Goal: Task Accomplishment & Management: Manage account settings

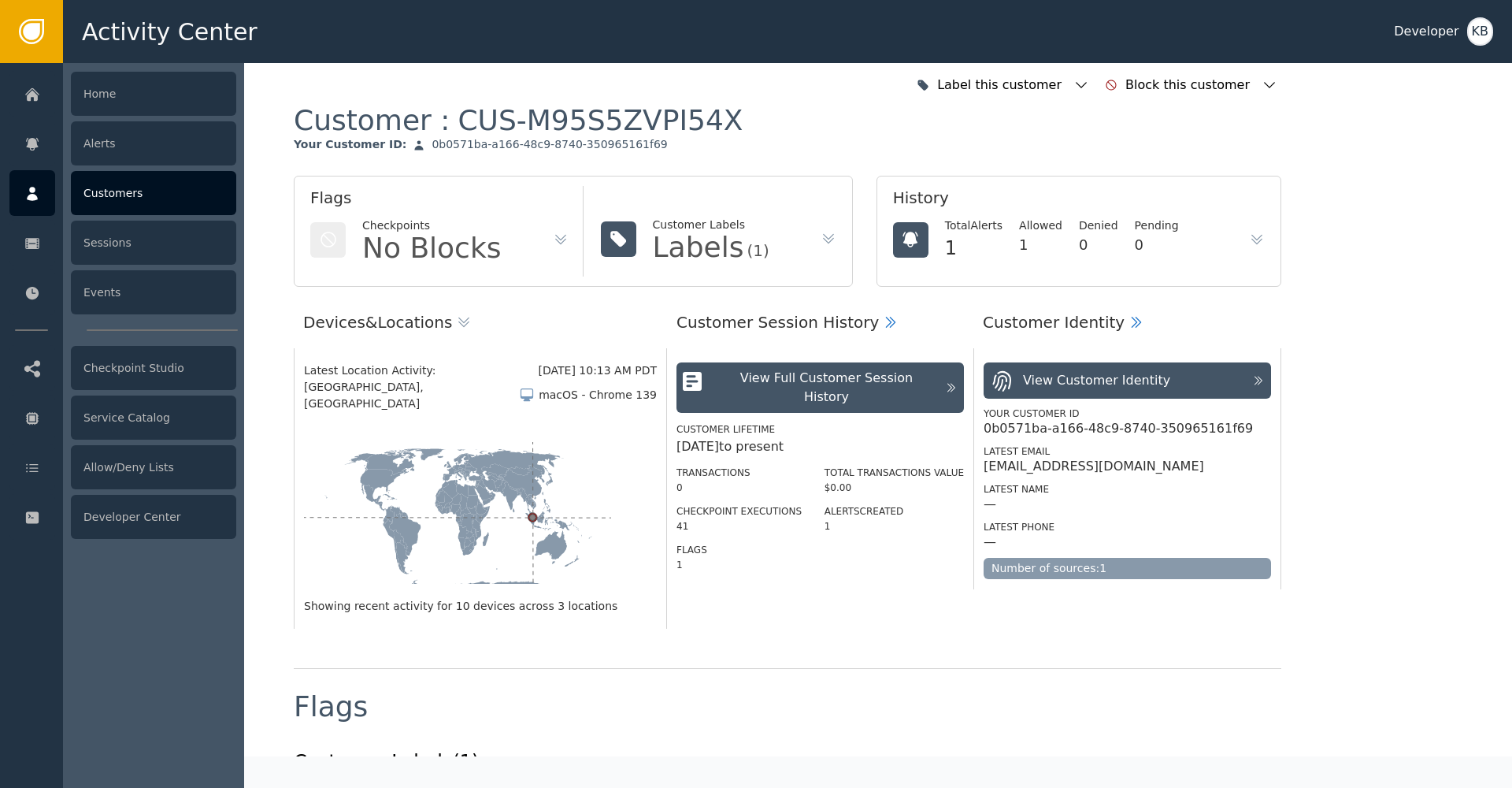
scroll to position [889, 0]
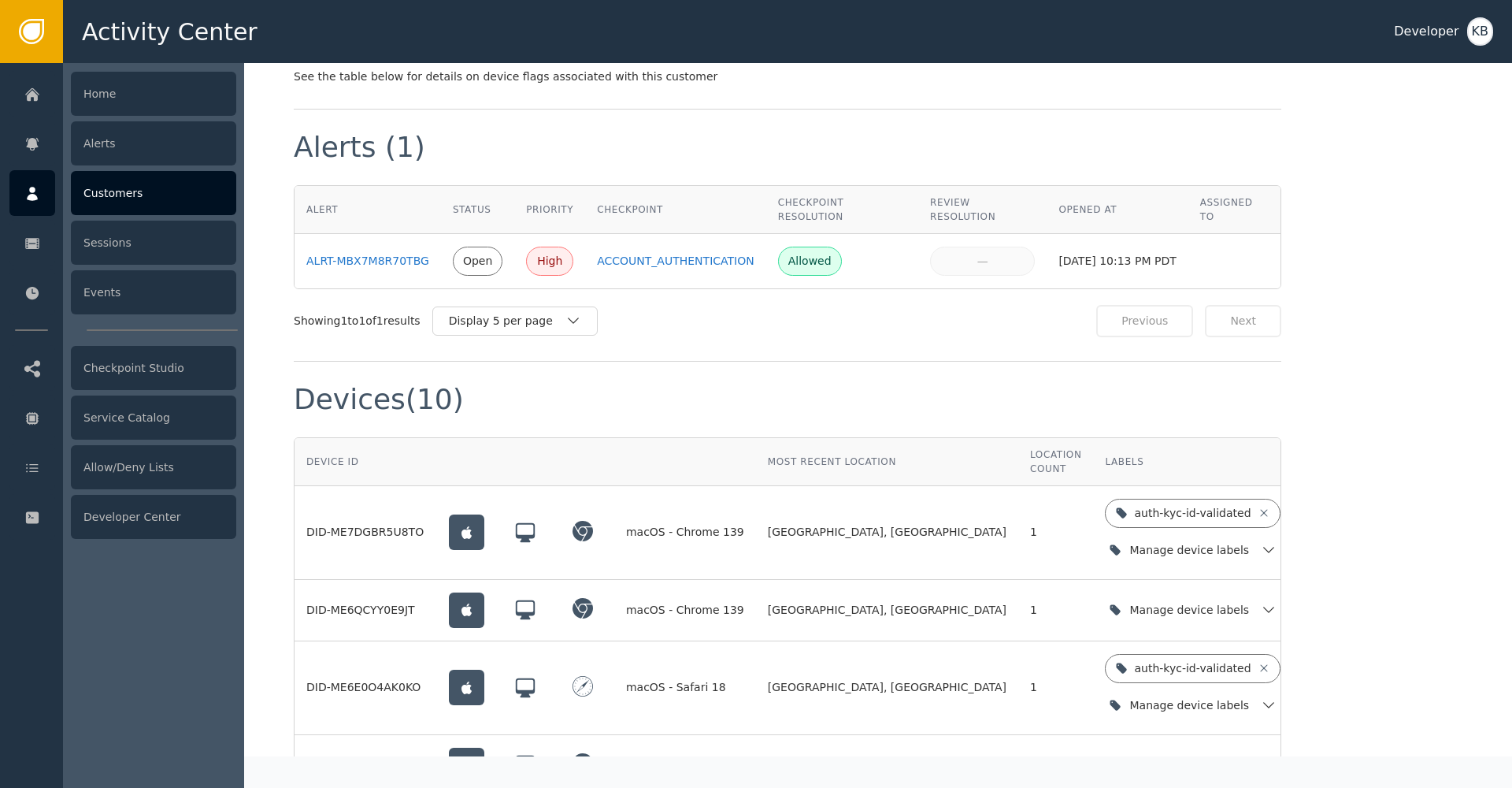
click at [24, 175] on div at bounding box center [33, 193] width 46 height 46
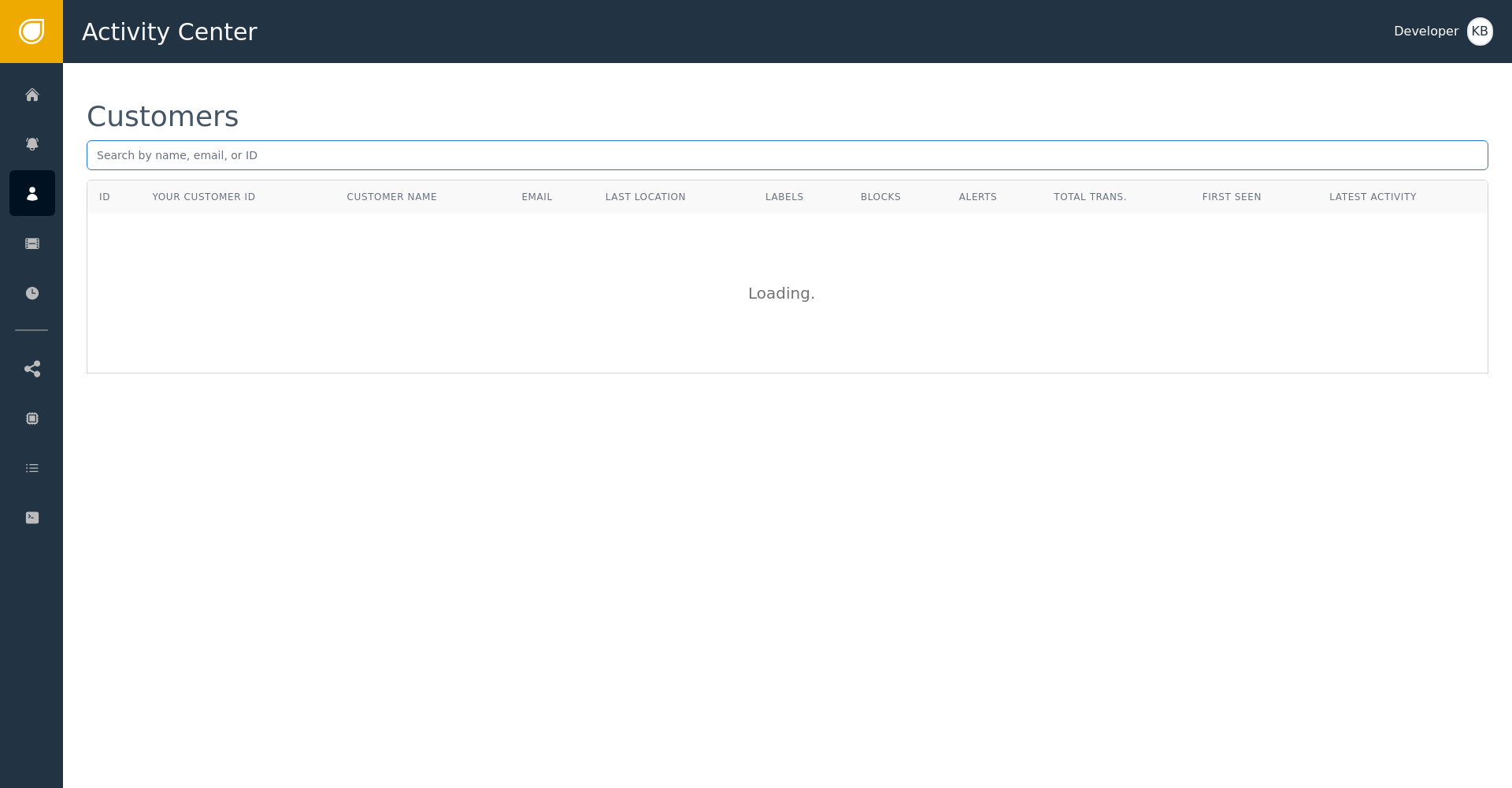
click at [238, 163] on input "text" at bounding box center [787, 155] width 1402 height 30
paste input "[EMAIL_ADDRESS][DOMAIN_NAME]"
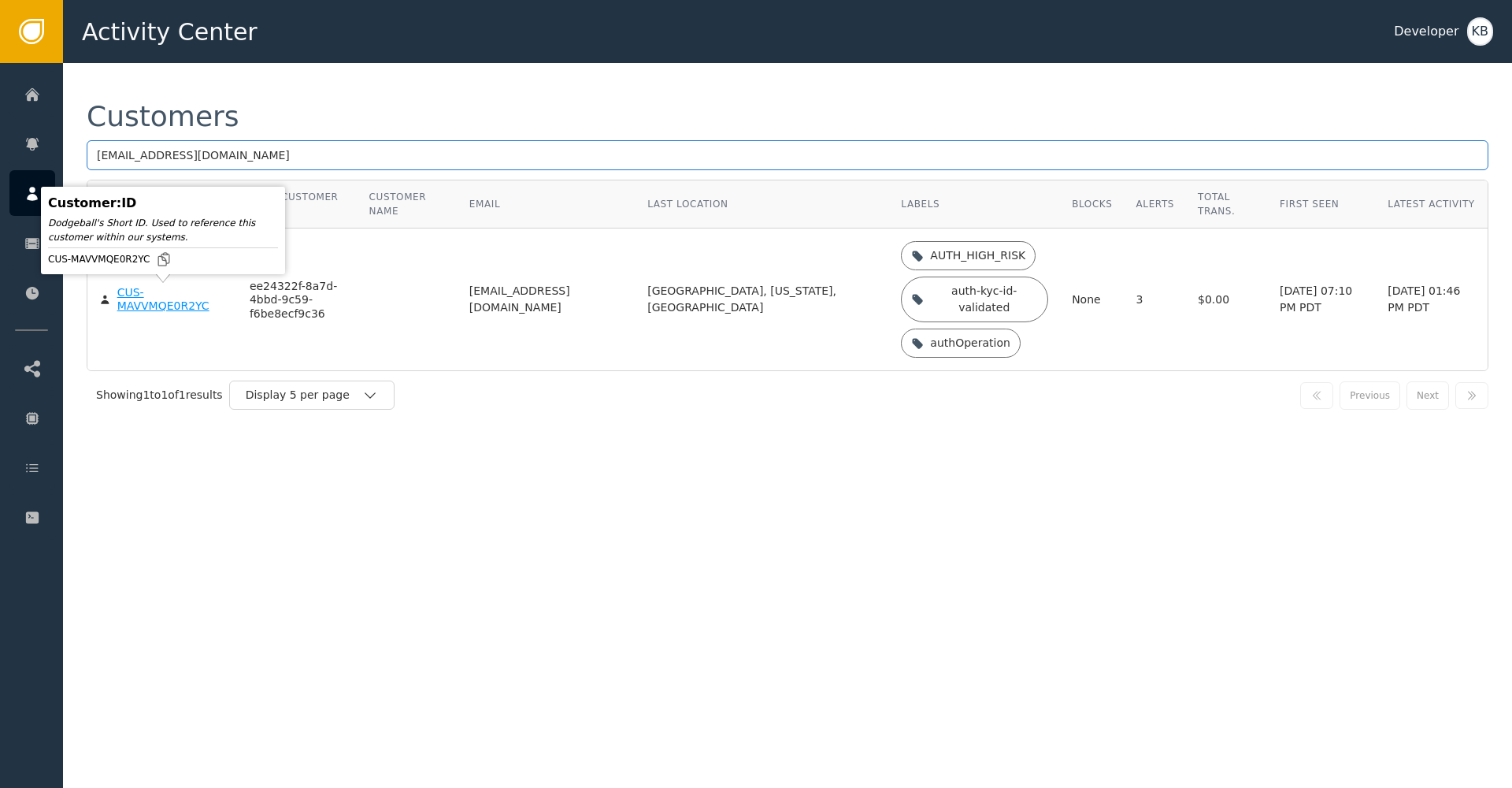
type input "[EMAIL_ADDRESS][DOMAIN_NAME]"
click at [135, 301] on div "CUS-MAVVMQE0R2YC" at bounding box center [171, 299] width 109 height 27
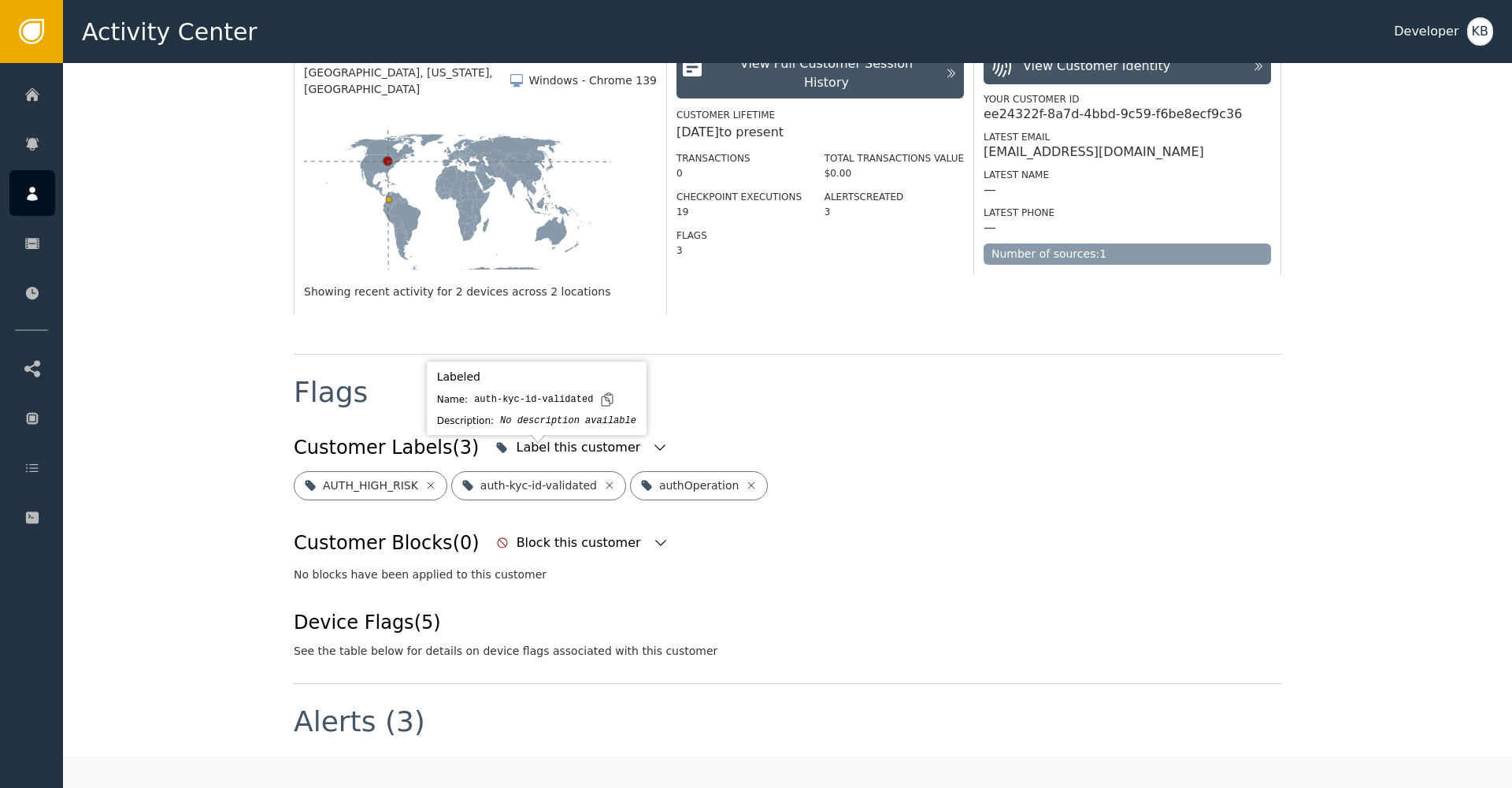
scroll to position [322, 0]
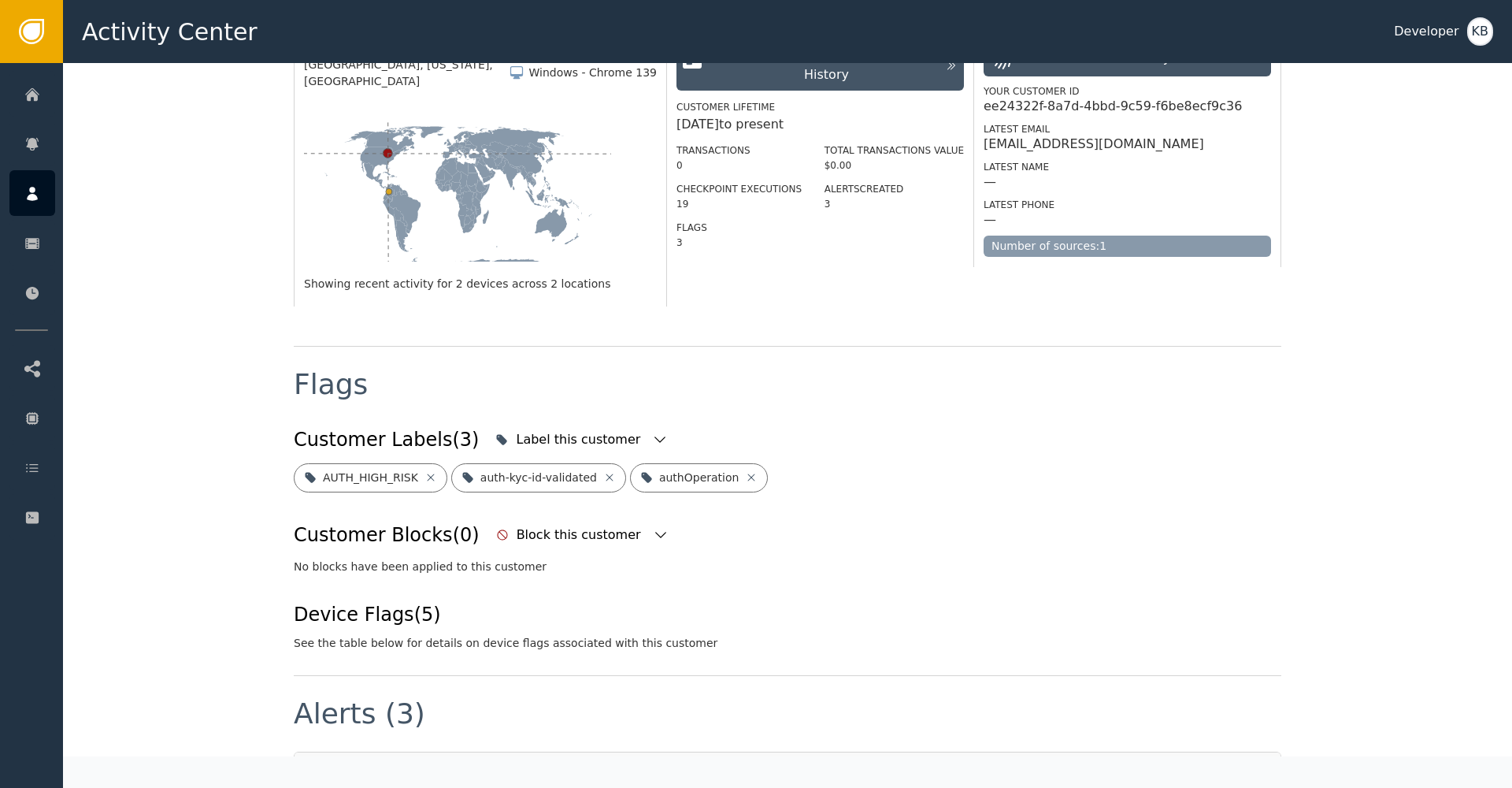
drag, startPoint x: 803, startPoint y: 369, endPoint x: 787, endPoint y: 373, distance: 16.5
click at [803, 371] on div "Flags" at bounding box center [787, 396] width 987 height 52
click at [610, 422] on div "Label this customer" at bounding box center [581, 439] width 180 height 34
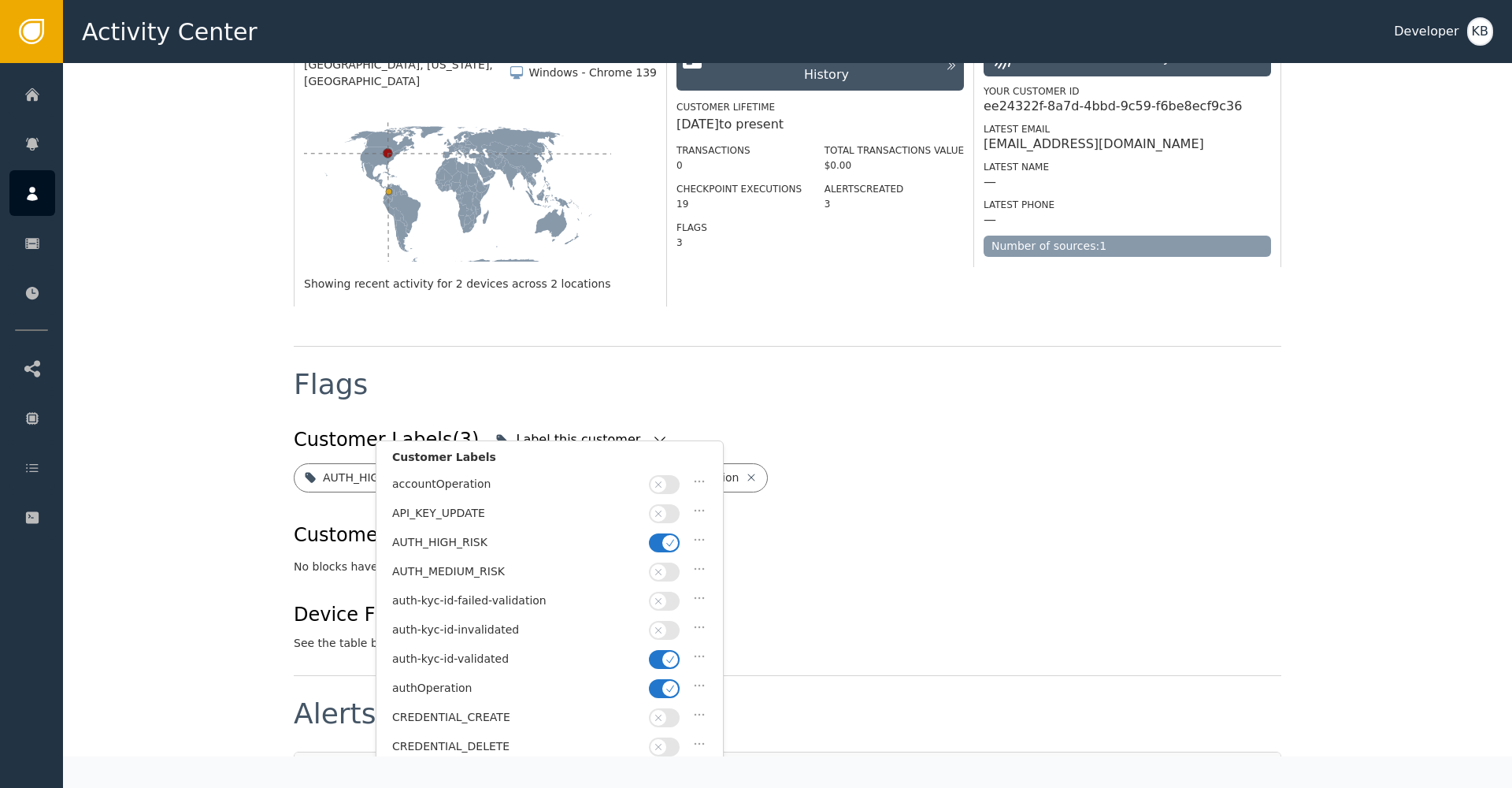
scroll to position [11, 0]
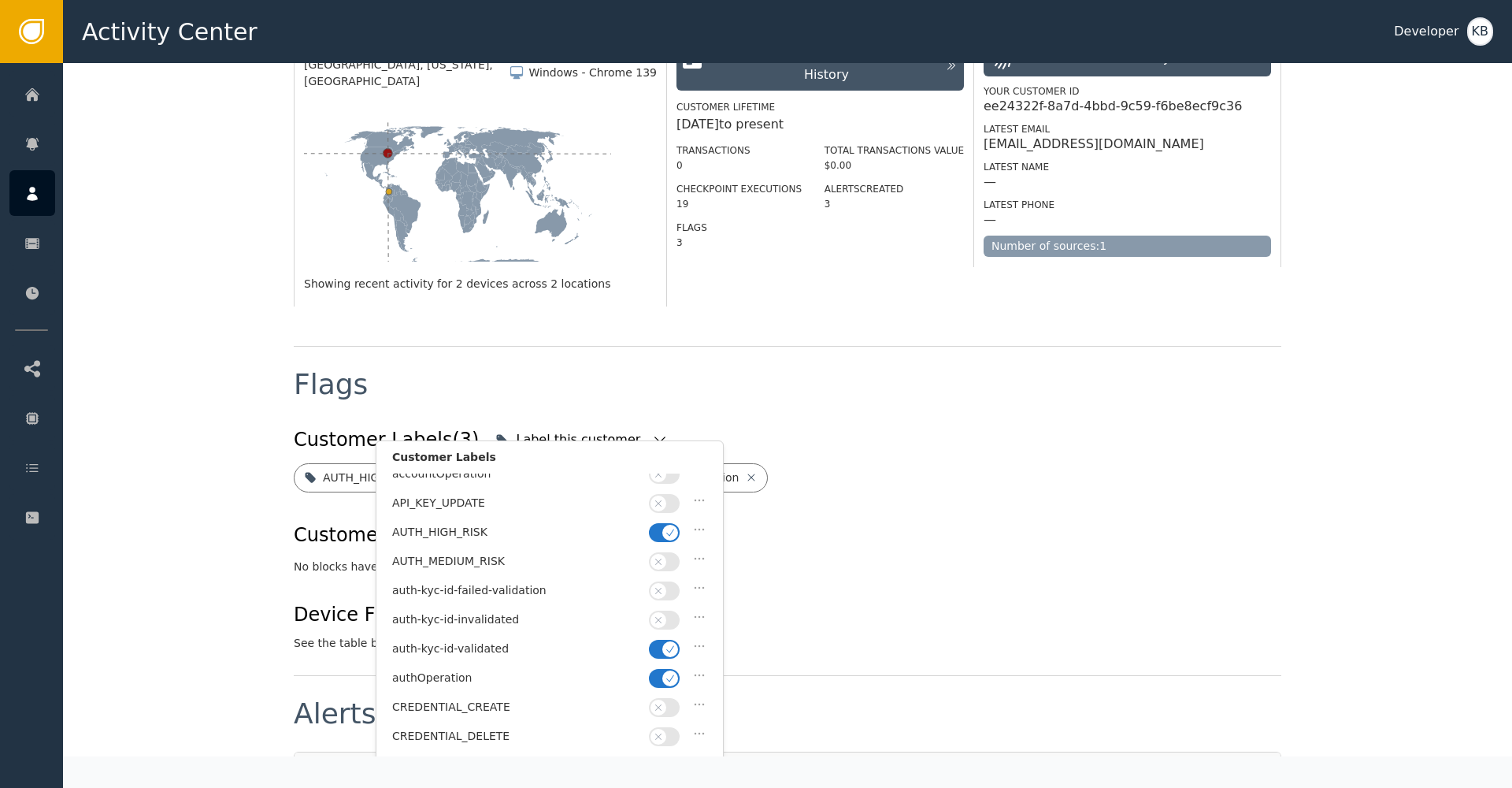
click at [667, 675] on icon "button" at bounding box center [670, 678] width 11 height 11
click at [659, 531] on button "button" at bounding box center [663, 532] width 31 height 19
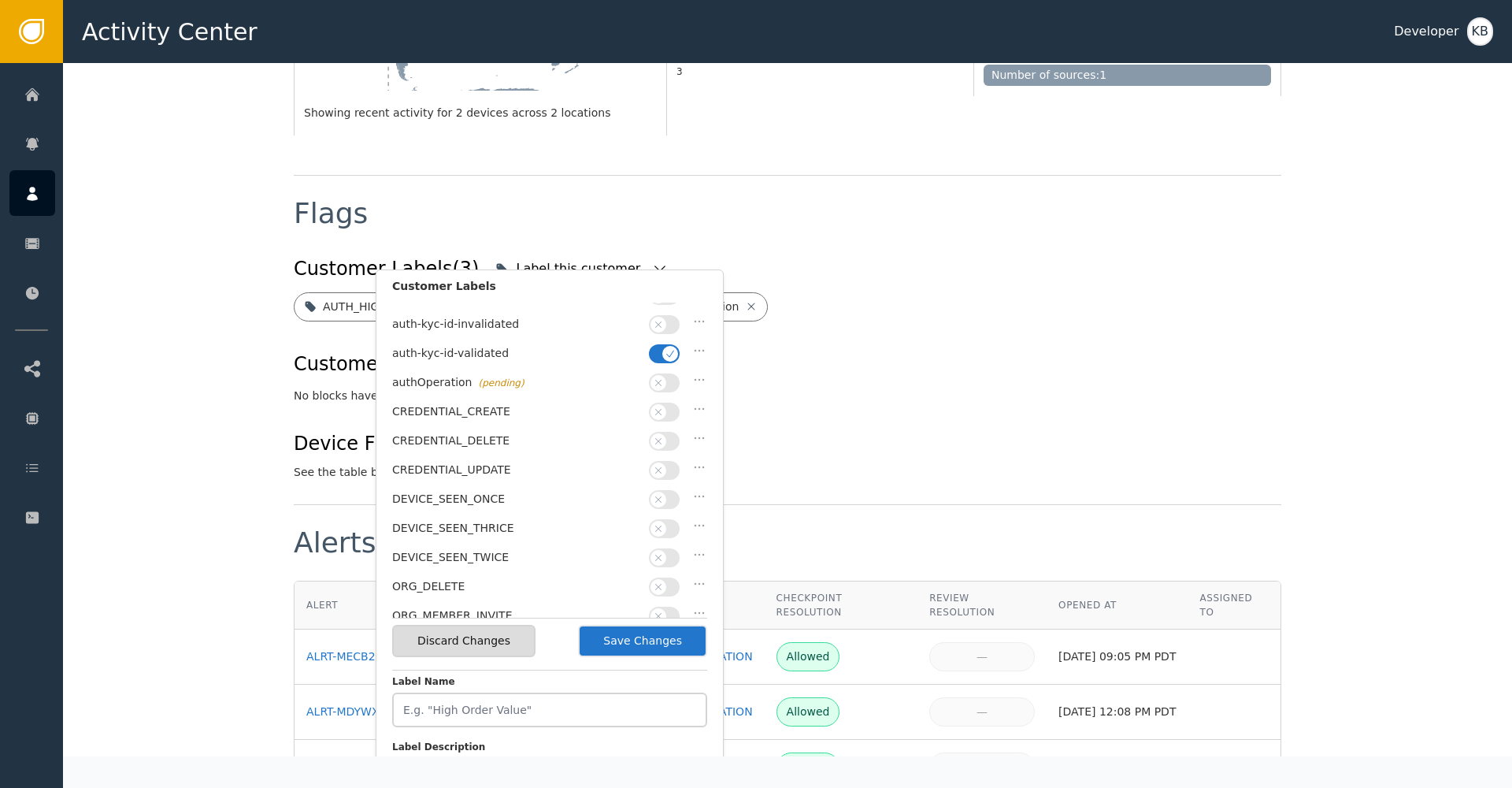
scroll to position [0, 1]
click at [699, 643] on button "Save Changes" at bounding box center [642, 641] width 129 height 33
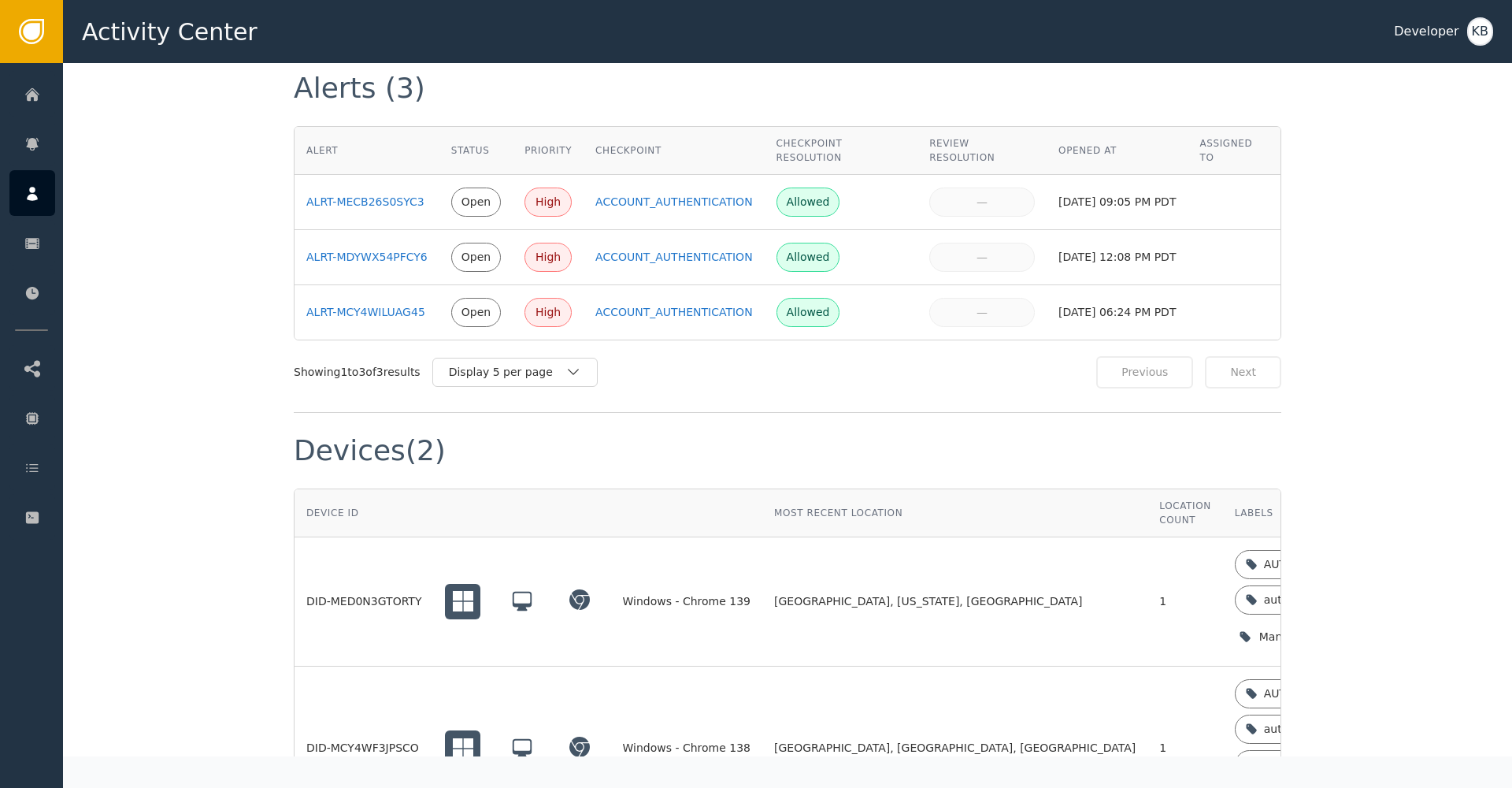
scroll to position [1233, 0]
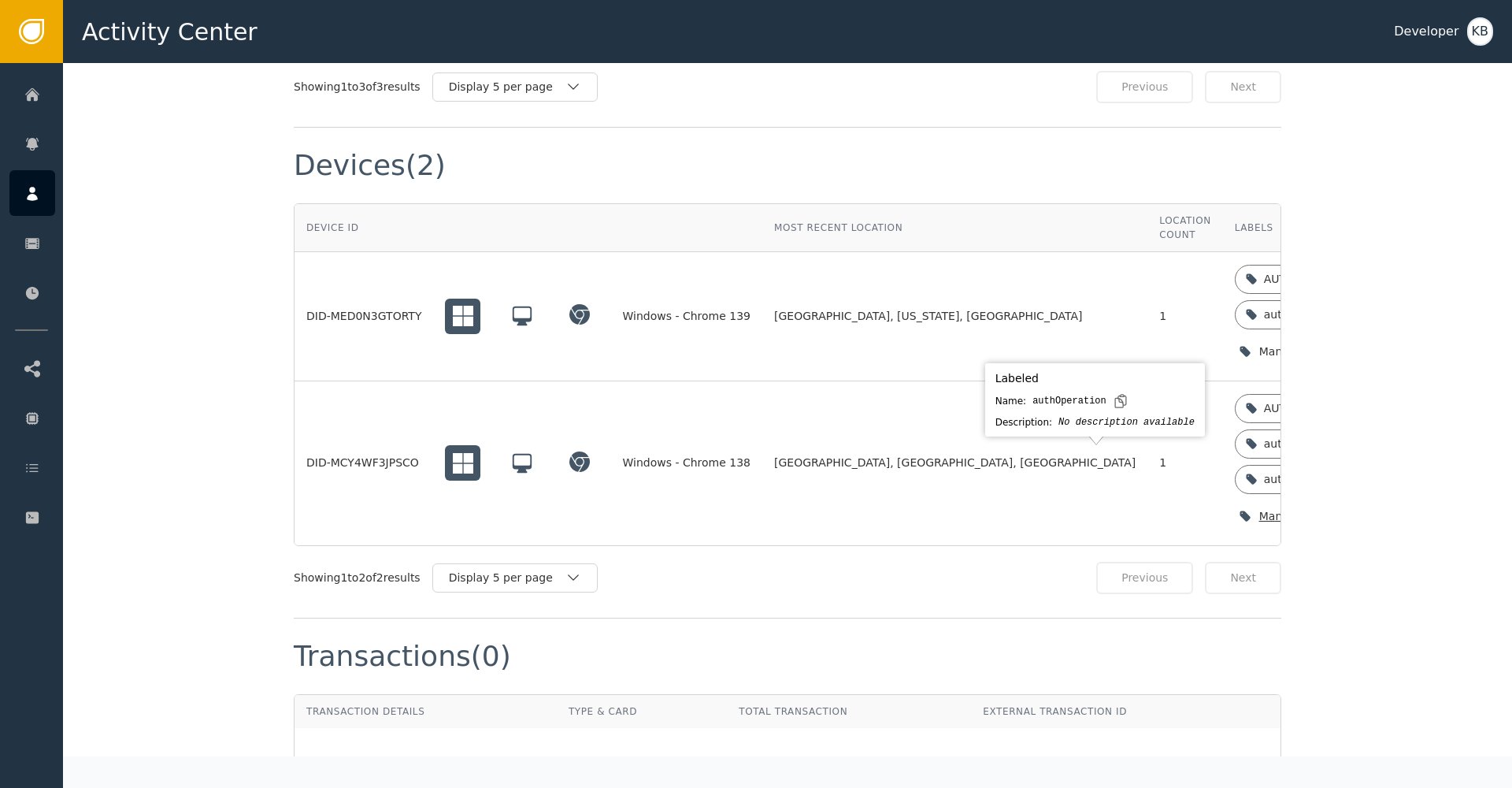
click at [1389, 508] on icon "button" at bounding box center [1397, 516] width 16 height 16
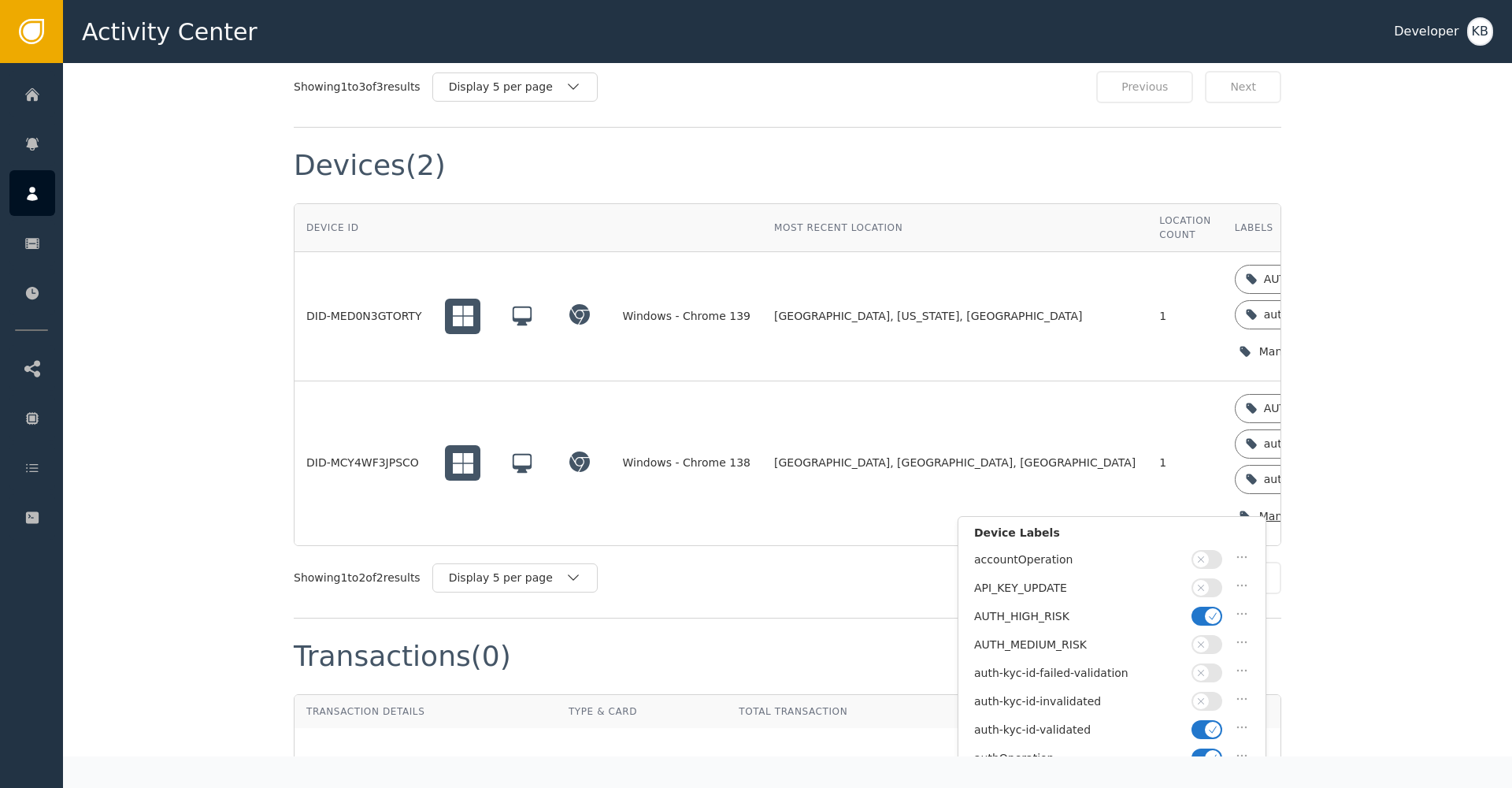
drag, startPoint x: 1209, startPoint y: 750, endPoint x: 1201, endPoint y: 700, distance: 50.6
click at [1209, 752] on icon "button" at bounding box center [1212, 757] width 11 height 11
click at [1198, 613] on button "button" at bounding box center [1206, 615] width 31 height 19
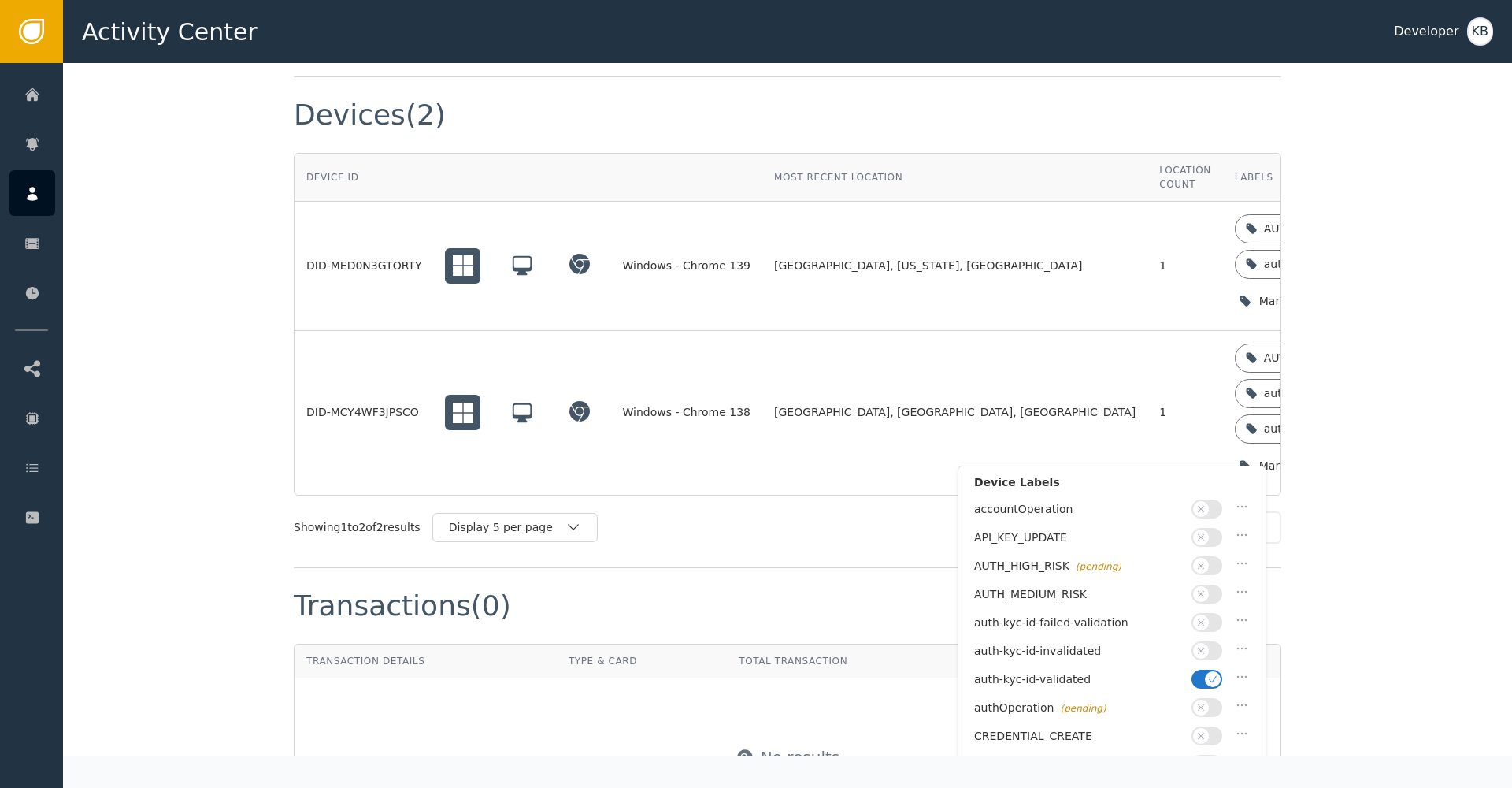
scroll to position [1374, 0]
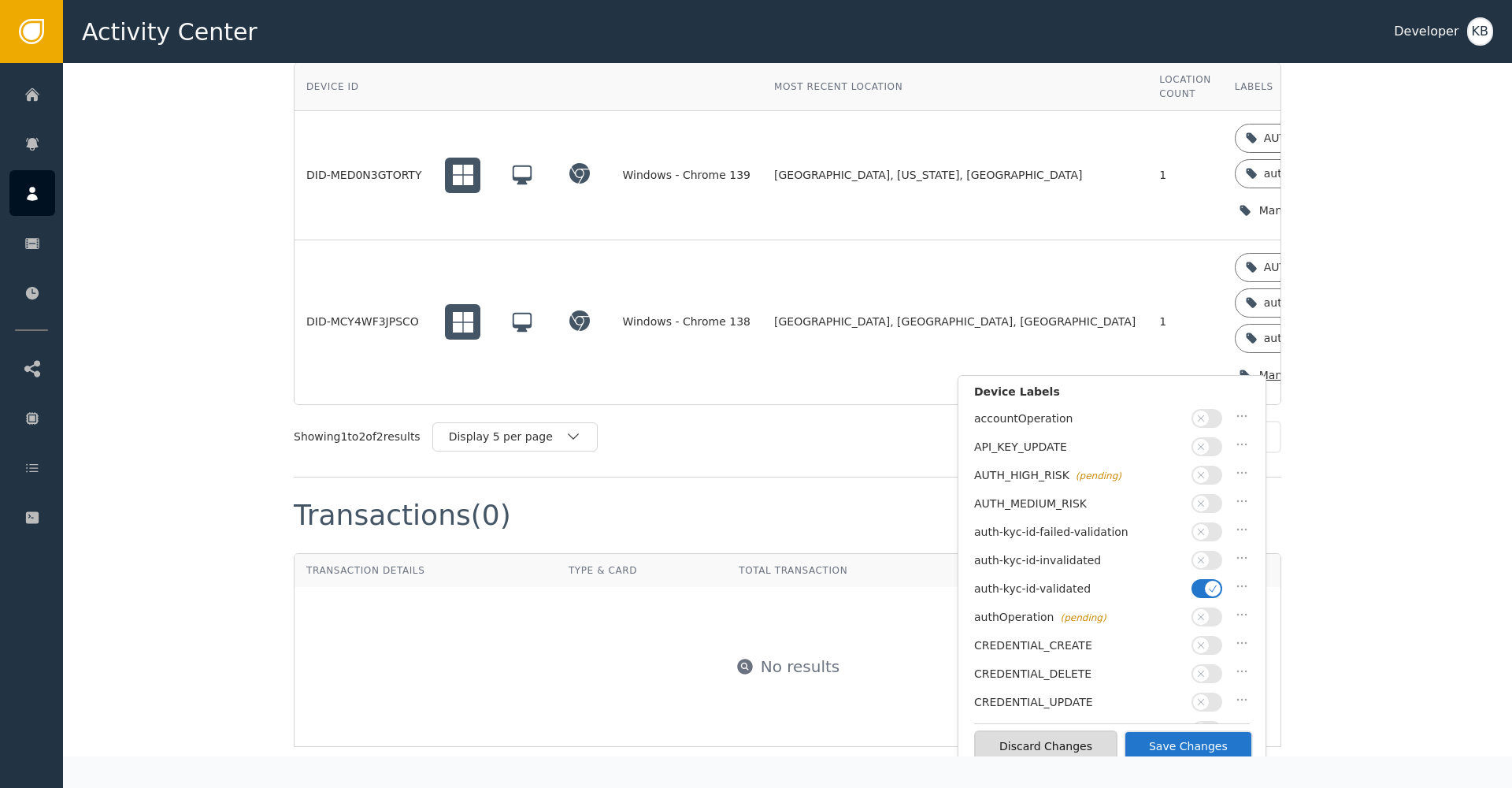
click at [1235, 748] on button "Save Changes" at bounding box center [1188, 746] width 129 height 33
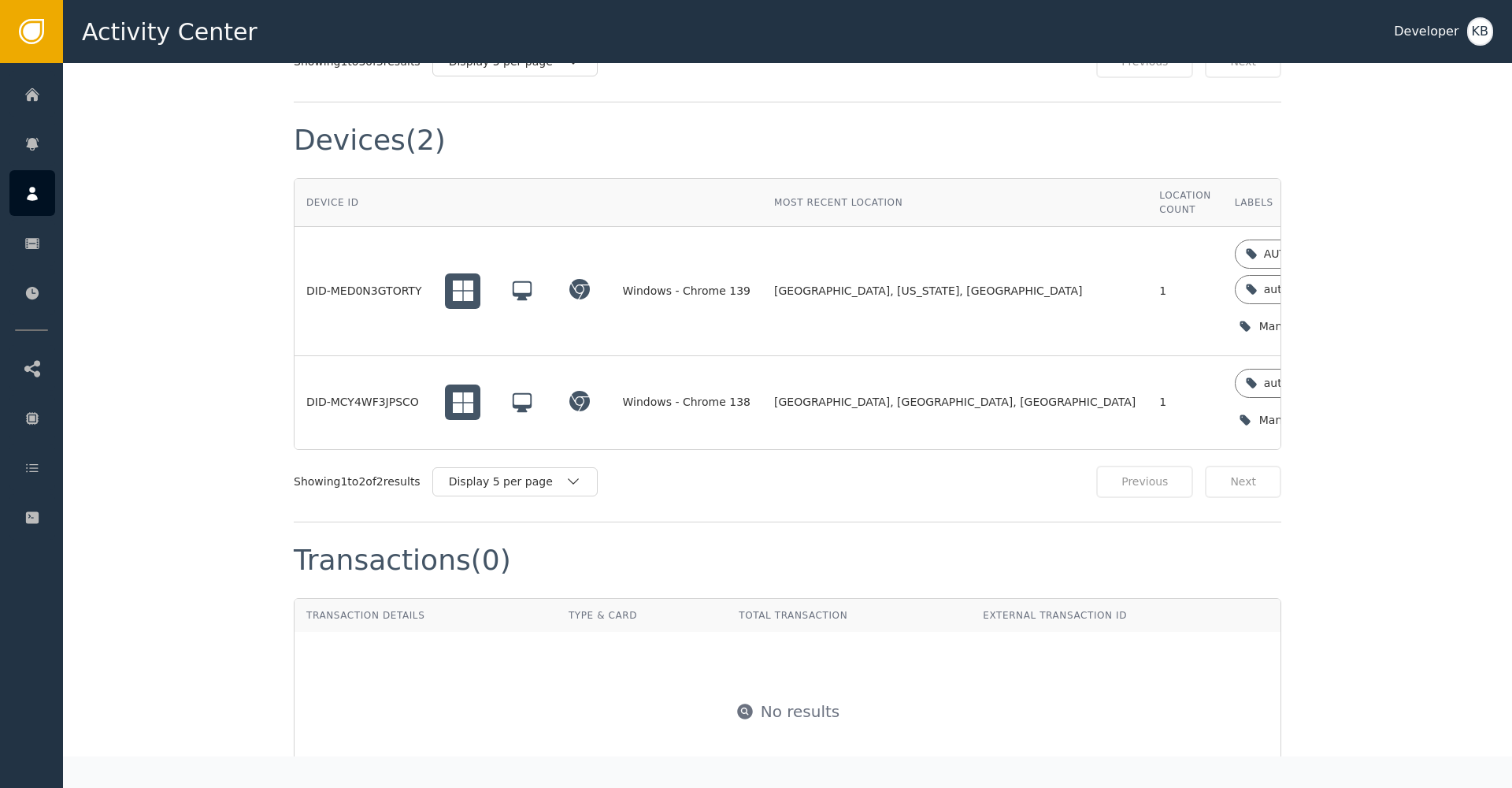
scroll to position [1238, 0]
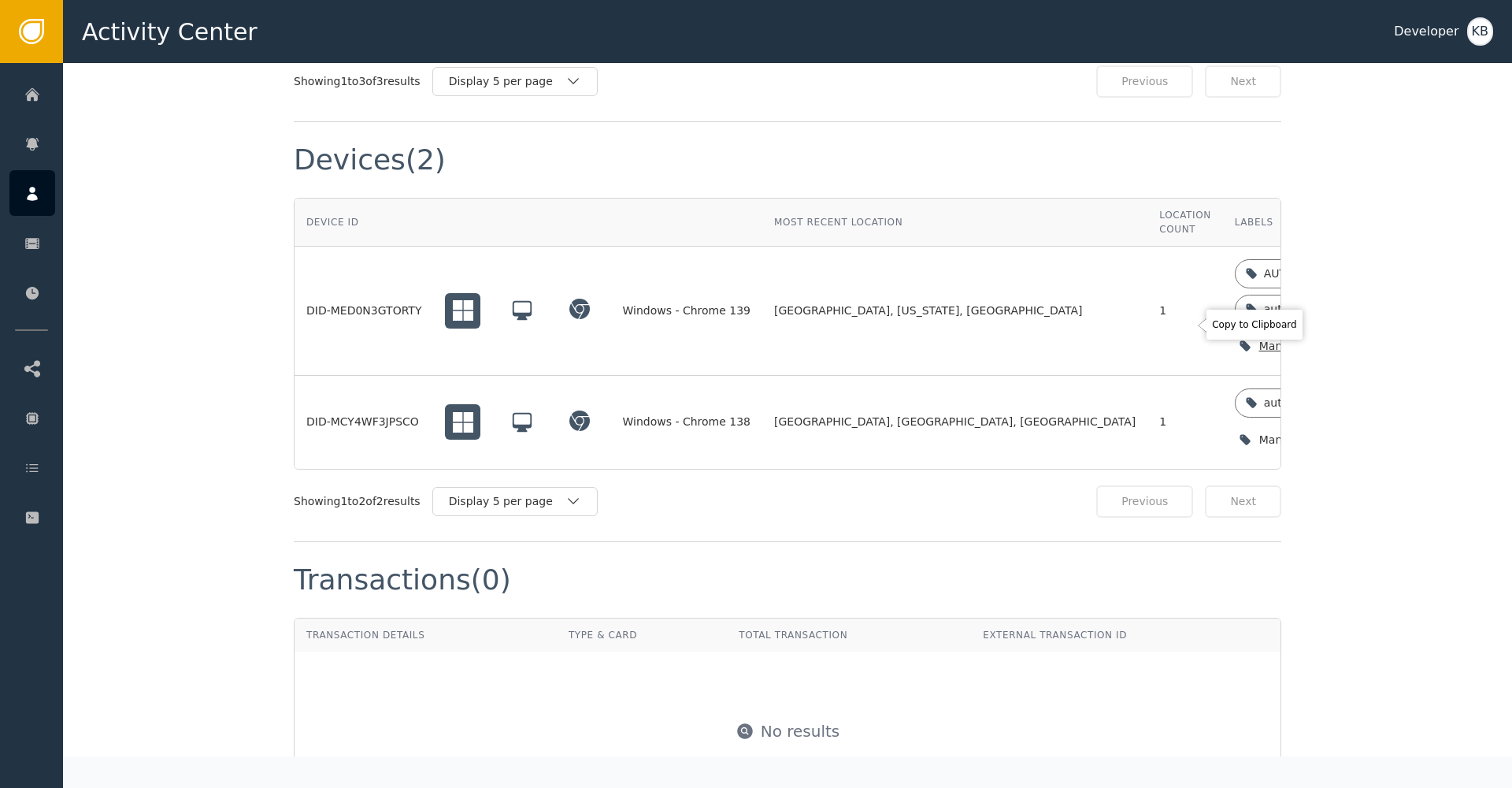
click at [1389, 338] on icon "button" at bounding box center [1397, 346] width 16 height 16
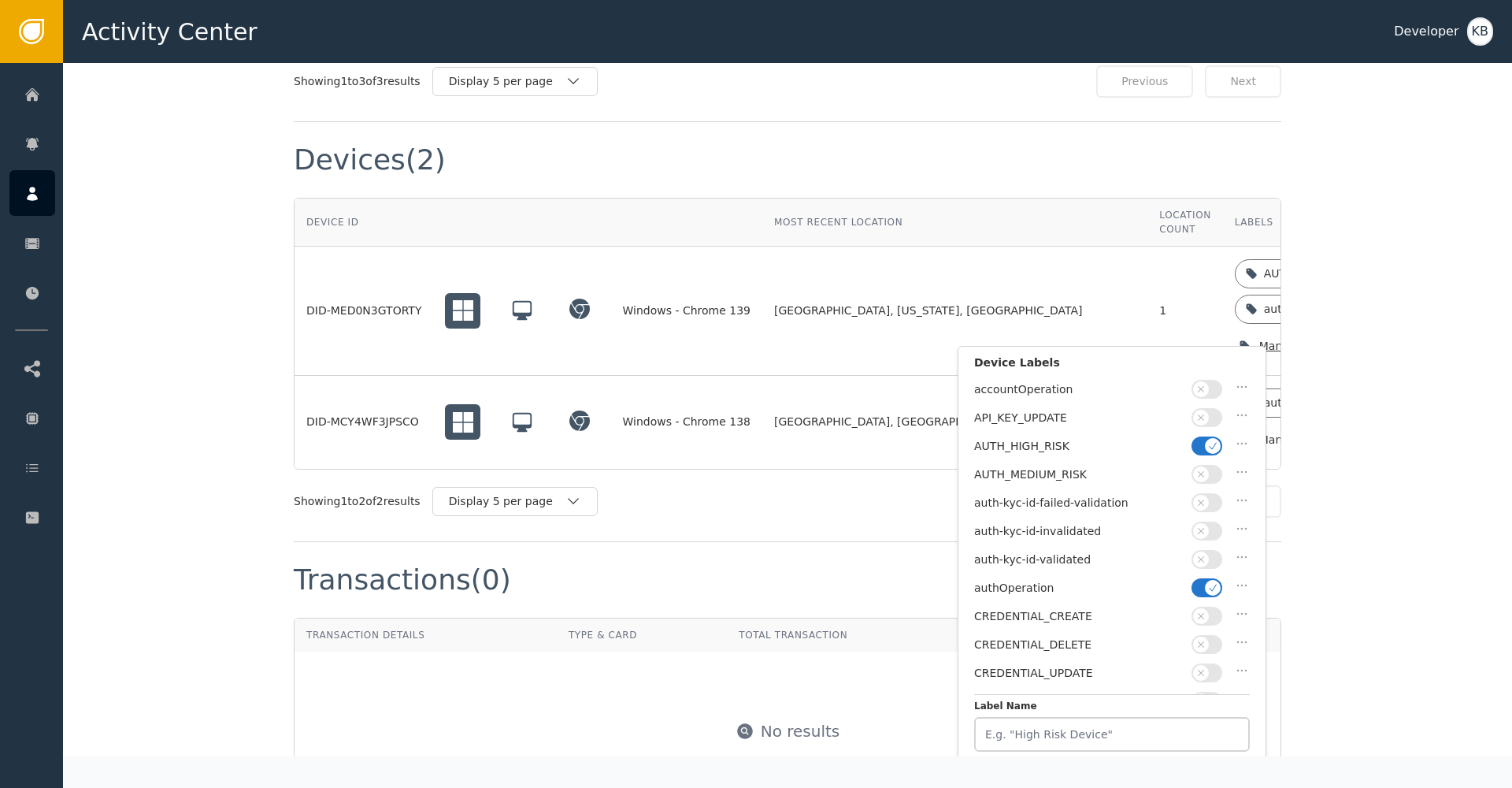
click at [1209, 580] on span "button" at bounding box center [1213, 588] width 16 height 16
click at [1206, 554] on icon "button" at bounding box center [1201, 559] width 11 height 11
click at [1210, 436] on button "button" at bounding box center [1206, 445] width 31 height 19
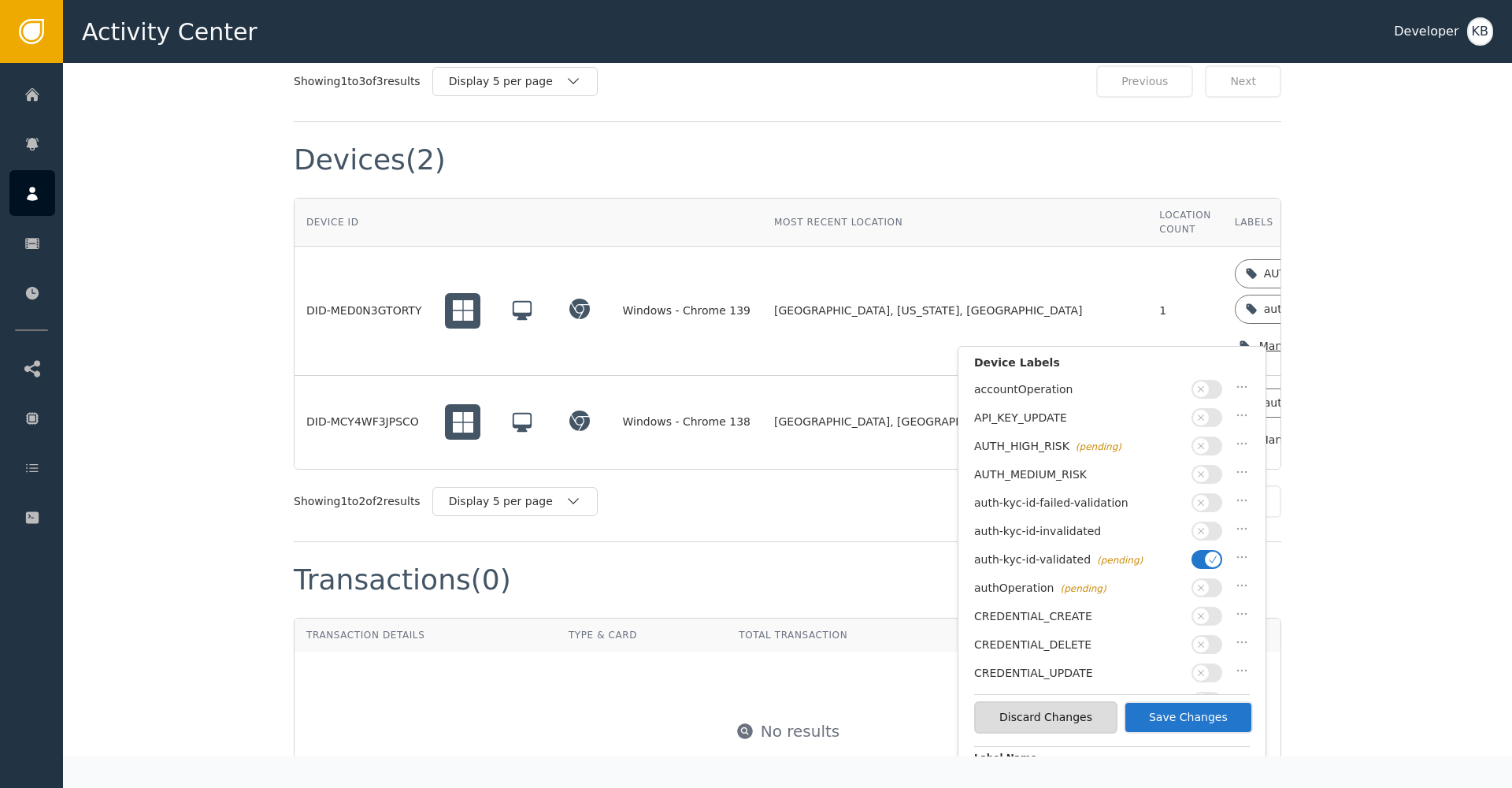
click at [1179, 702] on div "Discard Changes Save Changes" at bounding box center [1112, 717] width 275 height 46
click at [1179, 702] on button "Save Changes" at bounding box center [1188, 717] width 129 height 33
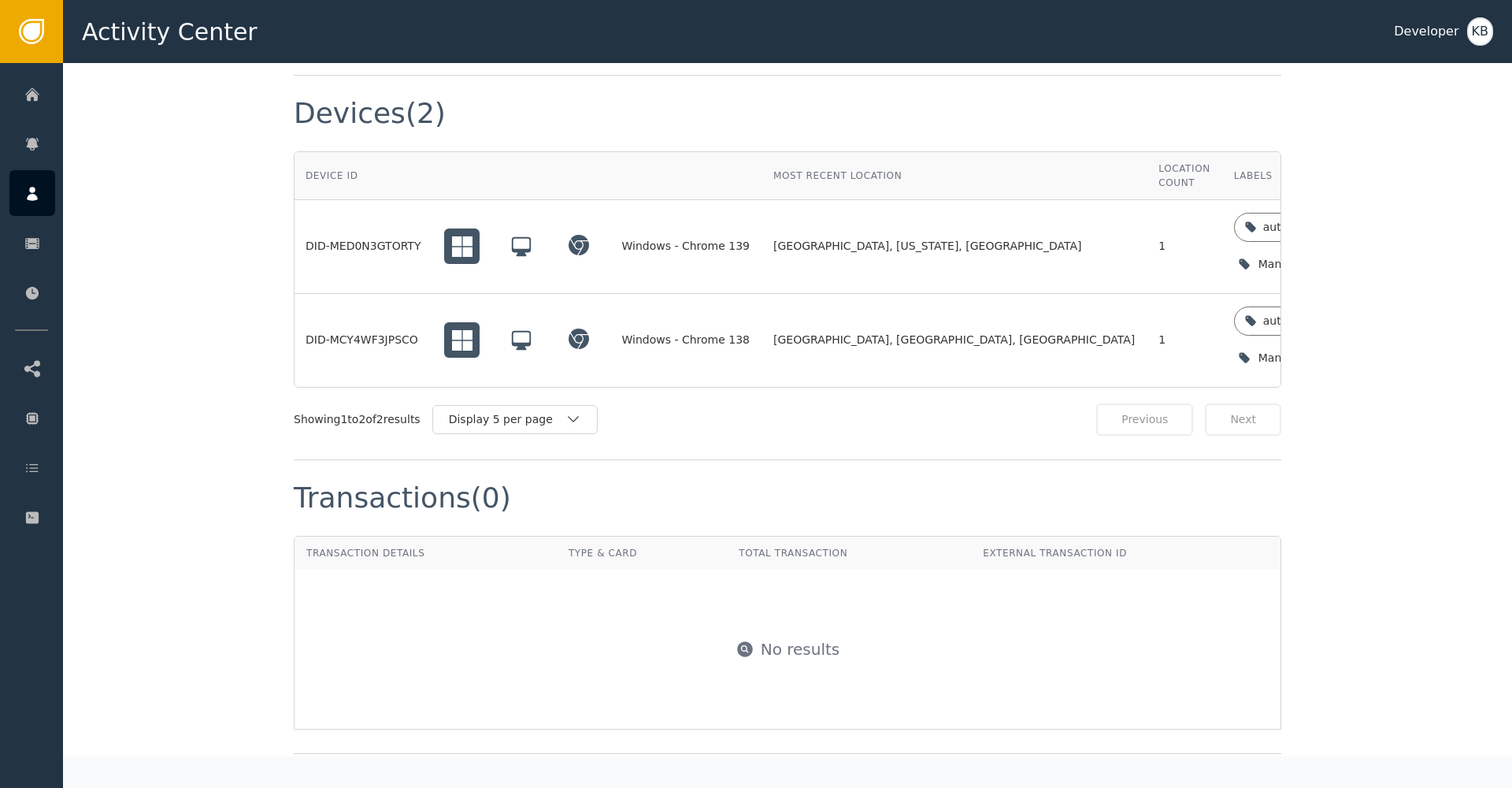
scroll to position [1287, 0]
